Goal: Find specific fact: Find specific fact

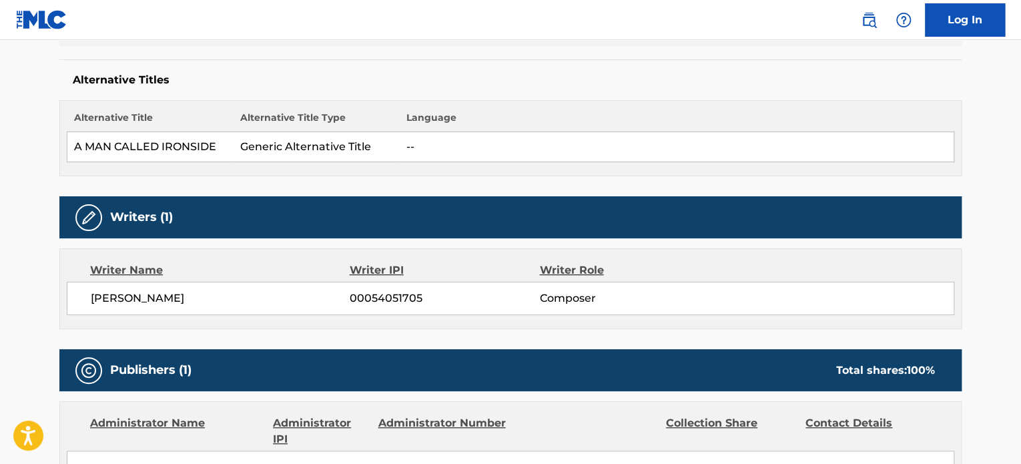
scroll to position [401, 0]
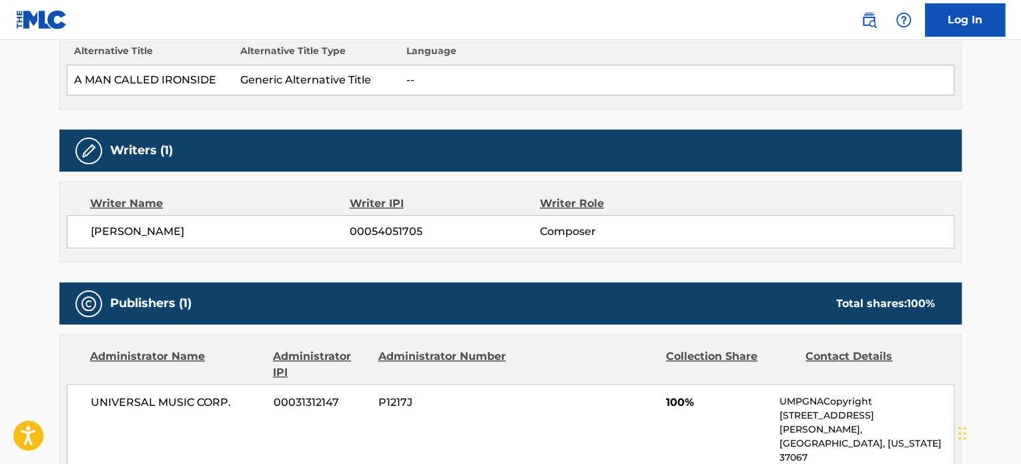
drag, startPoint x: 195, startPoint y: 228, endPoint x: 65, endPoint y: 229, distance: 129.5
click at [65, 229] on div "Writer Name Writer IPI Writer Role QUINCY D JONES 00054051705 Composer" at bounding box center [510, 222] width 902 height 81
click at [139, 237] on span "QUINCY D JONES" at bounding box center [220, 232] width 259 height 16
click at [140, 233] on span "QUINCY D JONES" at bounding box center [220, 232] width 259 height 16
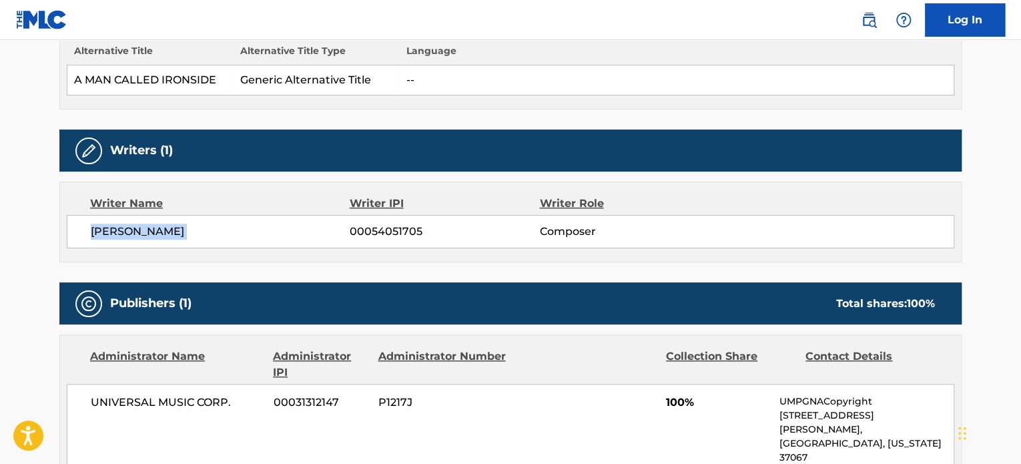
click at [140, 233] on span "QUINCY D JONES" at bounding box center [220, 232] width 259 height 16
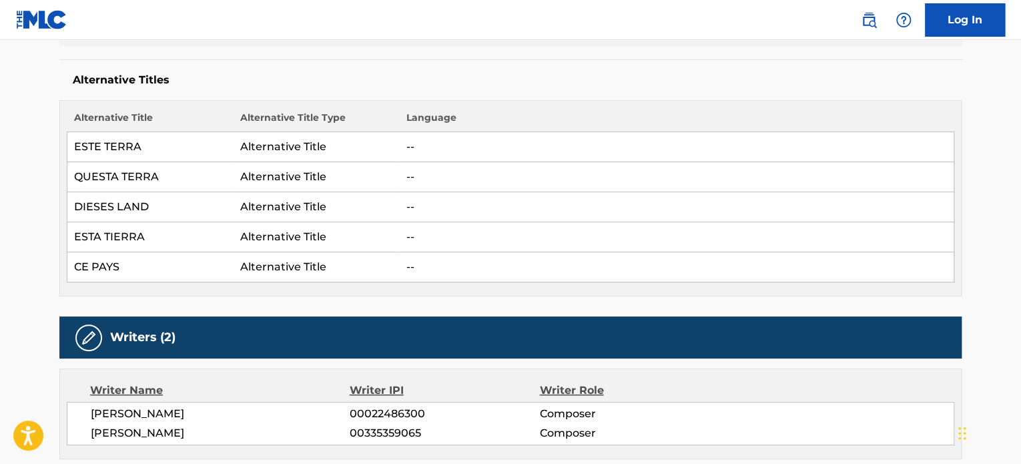
scroll to position [401, 0]
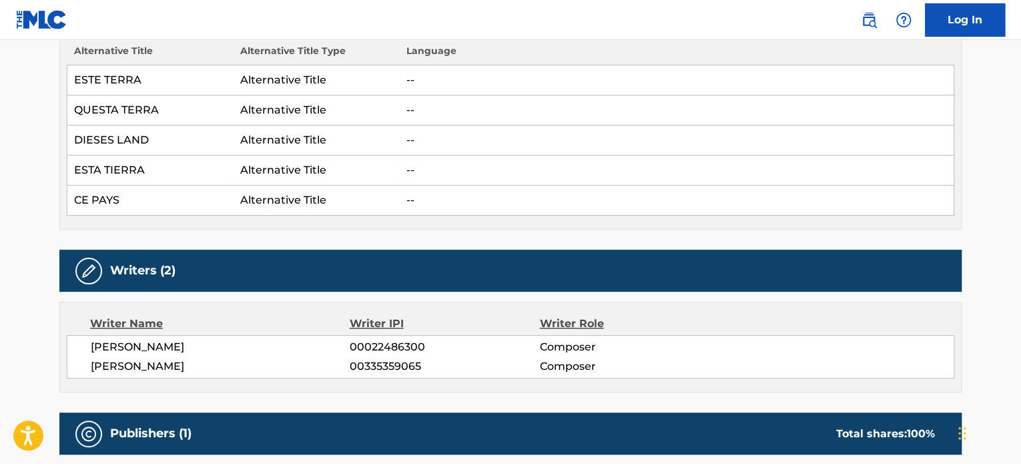
drag, startPoint x: 236, startPoint y: 364, endPoint x: 93, endPoint y: 344, distance: 143.6
click at [93, 344] on div "[PERSON_NAME] 00022486300 Composer [PERSON_NAME] 00335359065 Composer" at bounding box center [511, 356] width 888 height 43
copy div "[PERSON_NAME] 00022486300 Composer [PERSON_NAME]"
